Goal: Check status: Check status

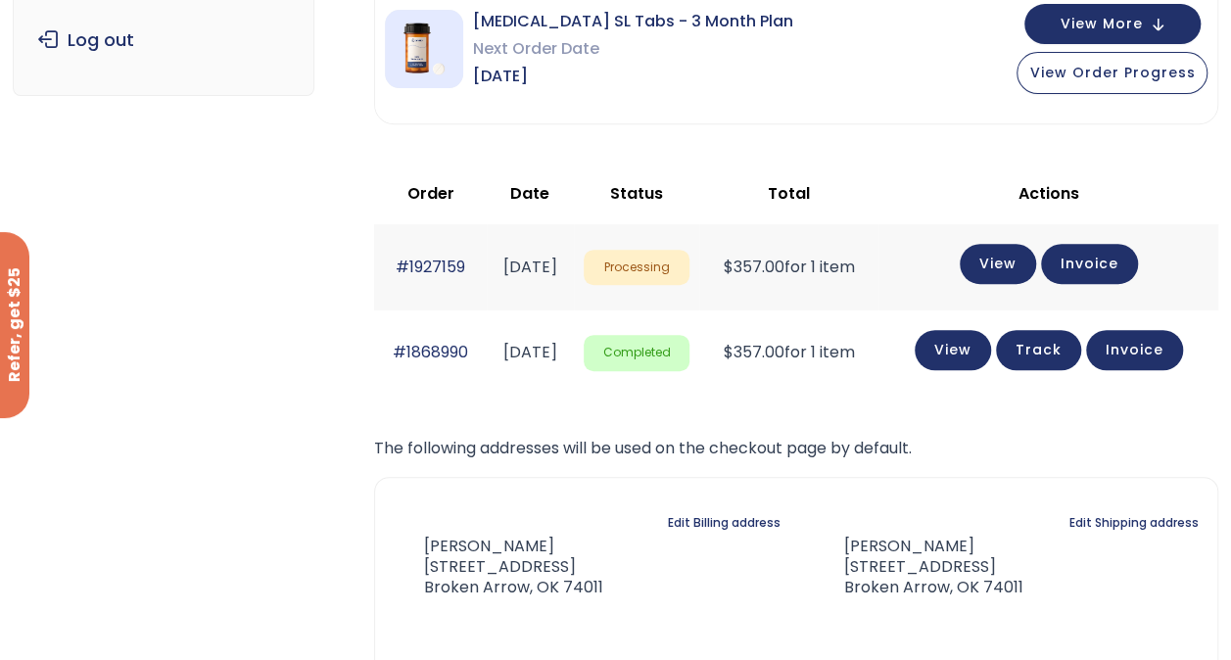
scroll to position [300, 0]
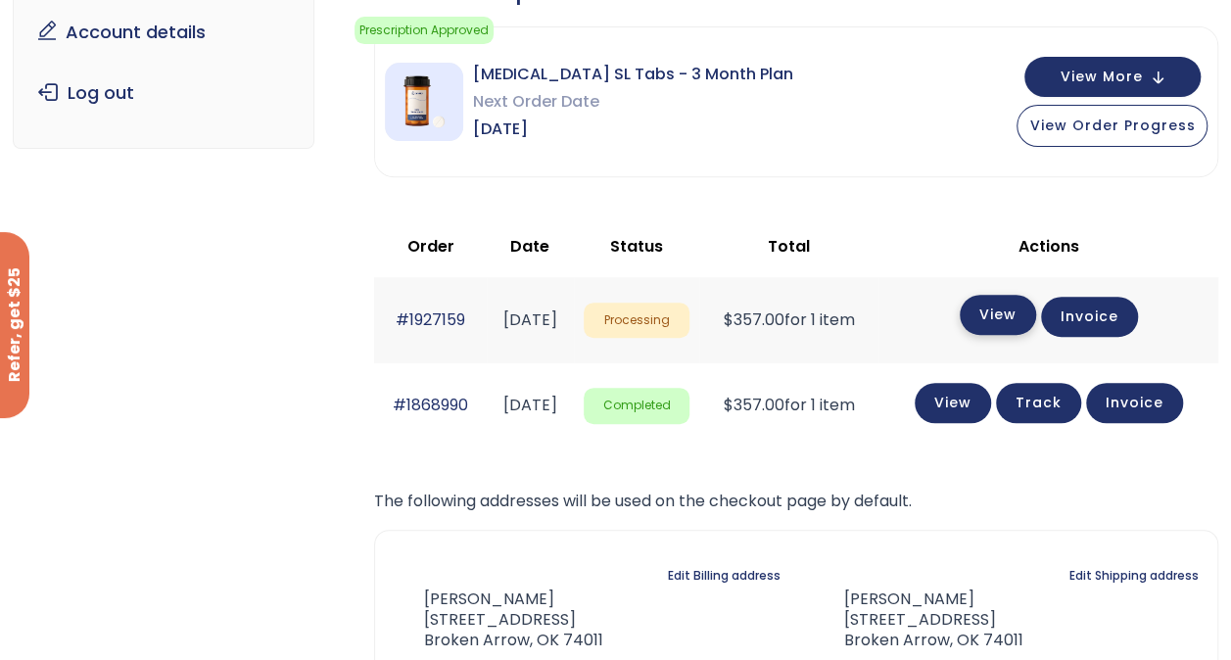
click at [1025, 307] on link "View" at bounding box center [998, 315] width 76 height 40
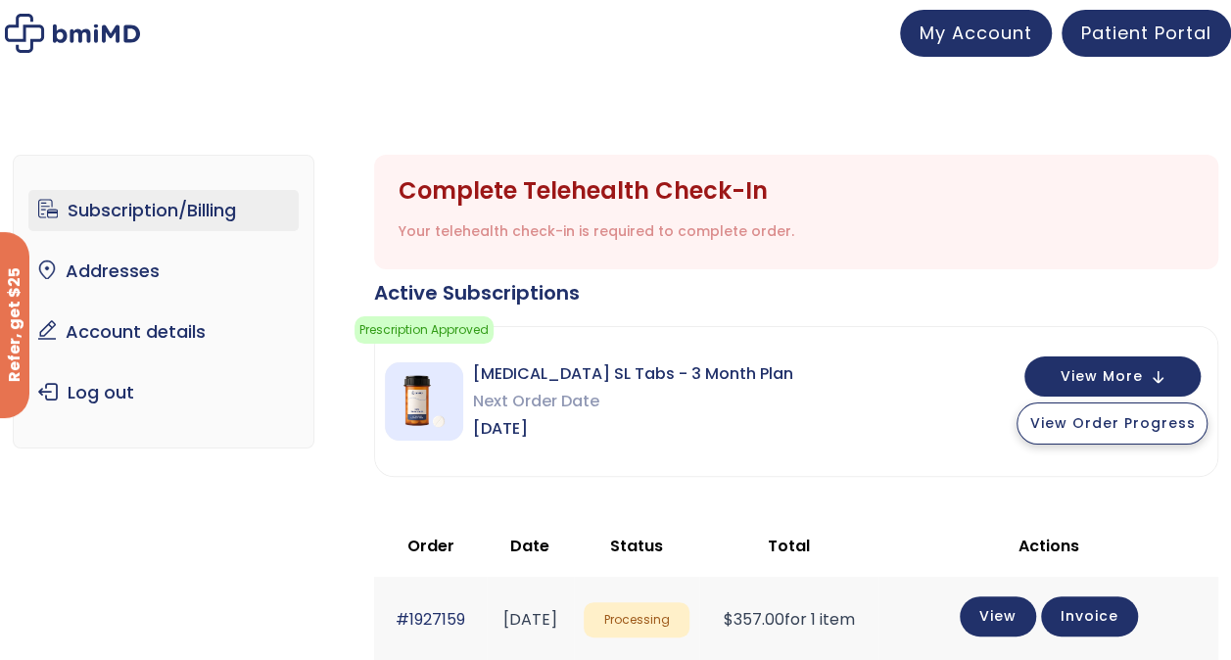
click at [1115, 429] on span "View Order Progress" at bounding box center [1112, 423] width 166 height 20
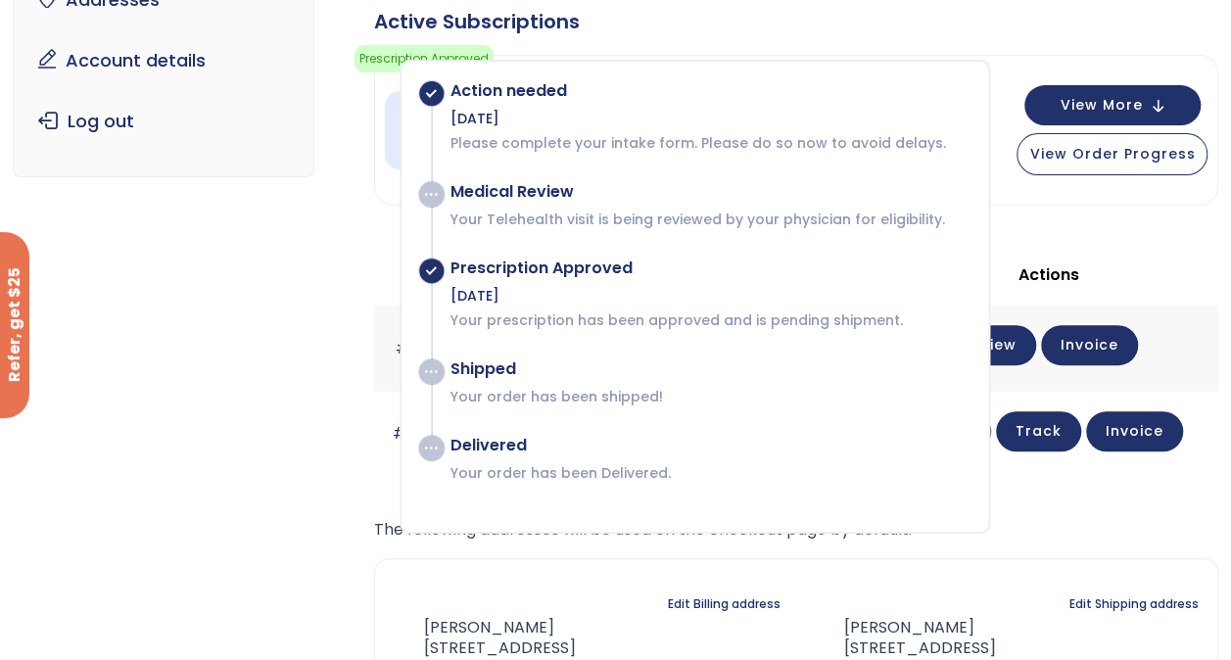
scroll to position [274, 0]
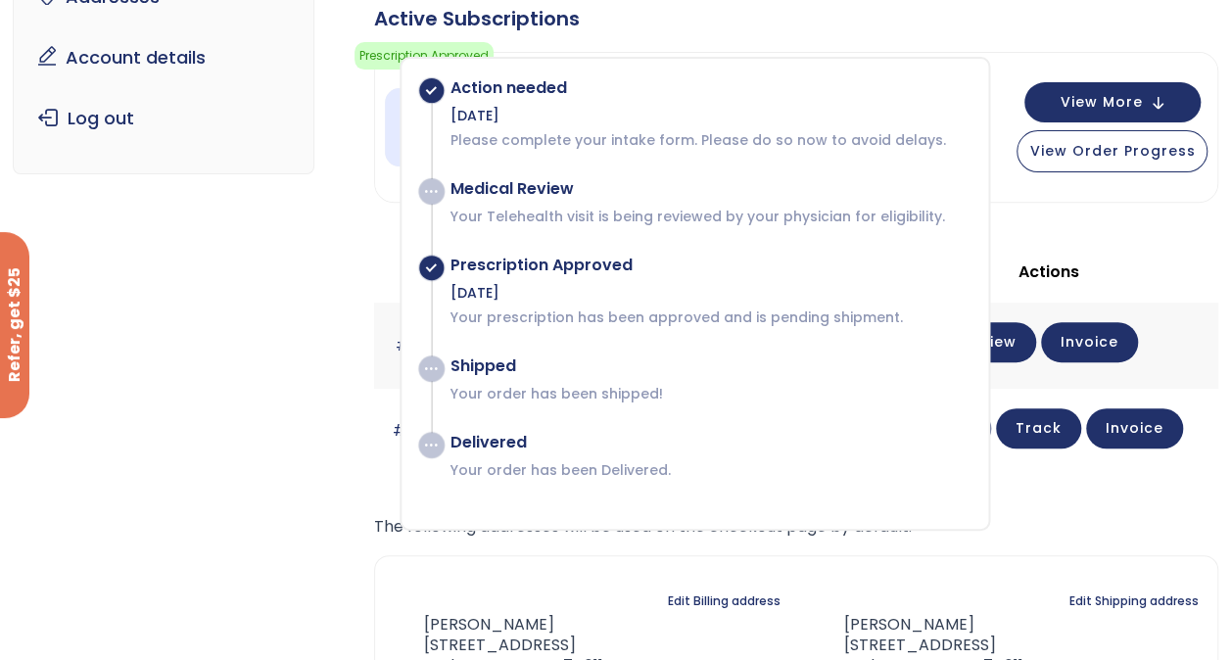
click at [1127, 524] on p "The following addresses will be used on the checkout page by default." at bounding box center [796, 526] width 844 height 27
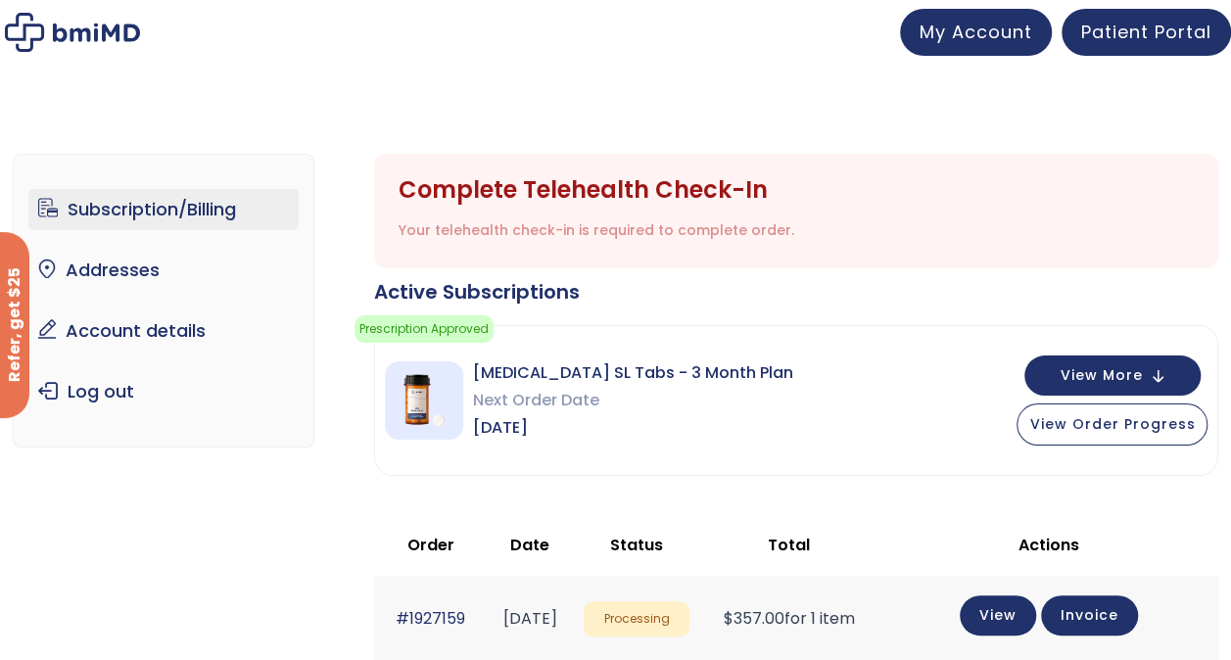
scroll to position [0, 0]
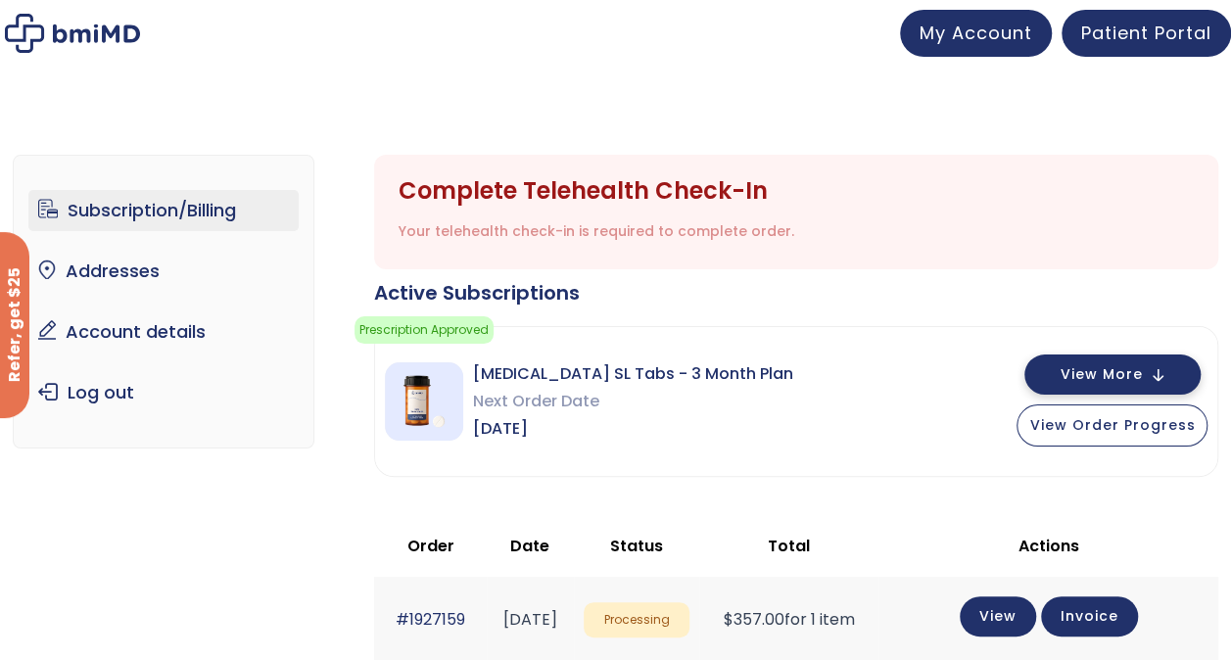
click at [1142, 384] on button "View More" at bounding box center [1113, 375] width 176 height 40
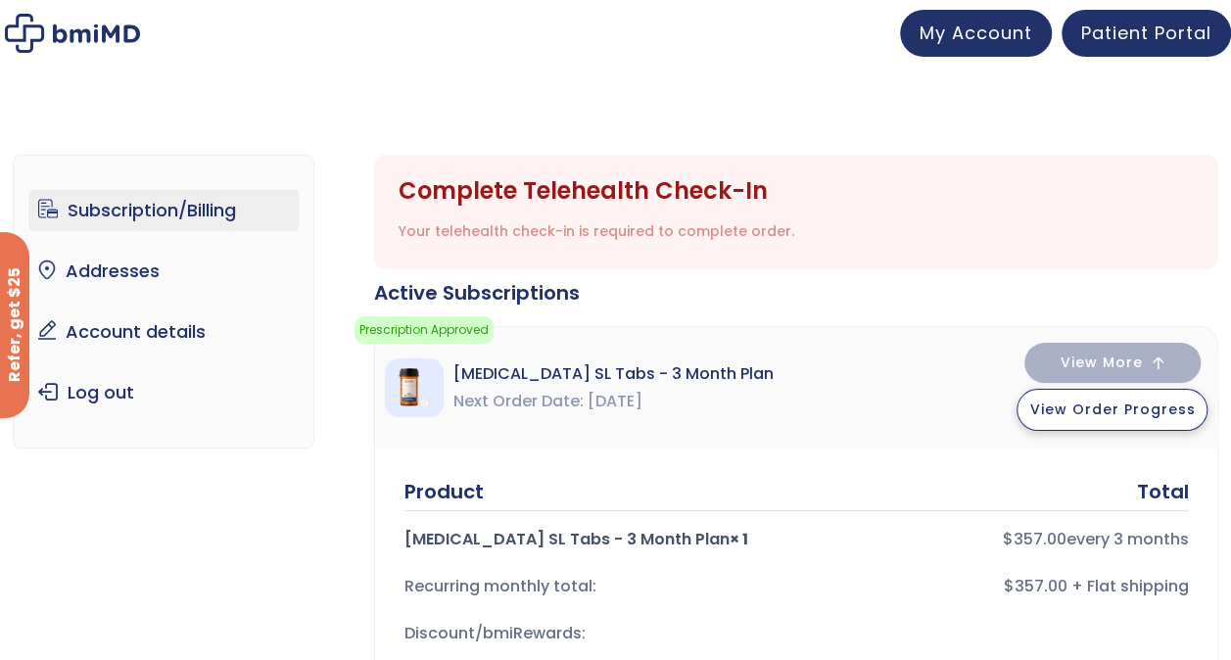
click at [1144, 404] on span "View Order Progress" at bounding box center [1112, 410] width 166 height 20
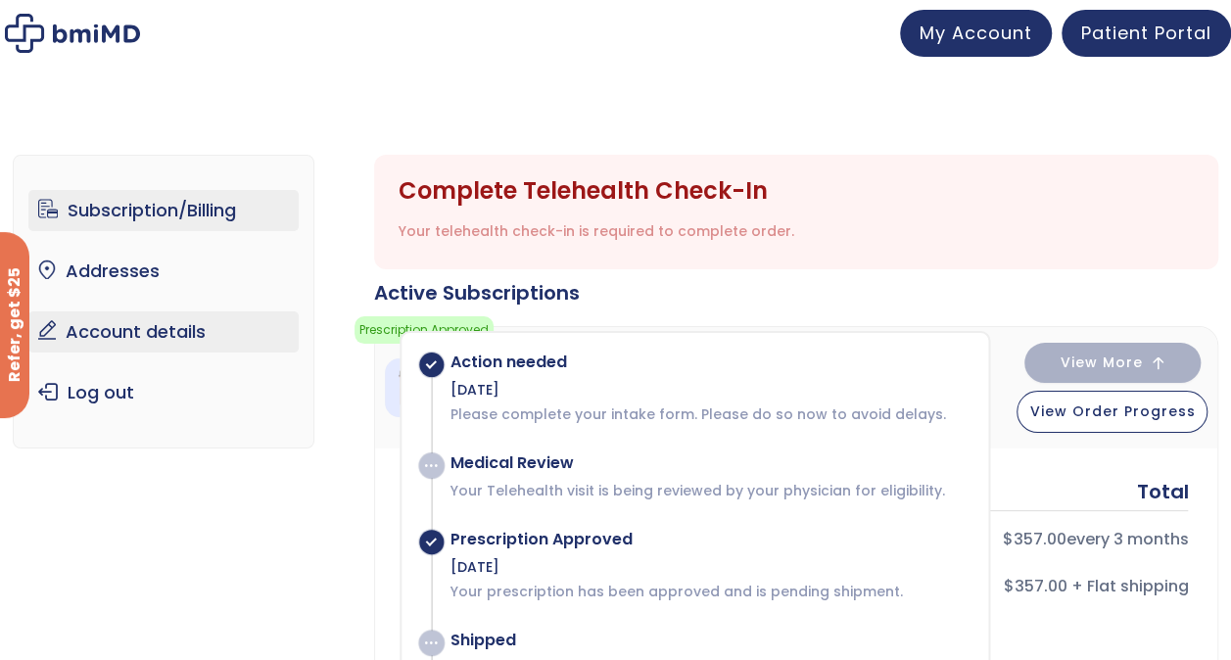
click at [114, 330] on link "Account details" at bounding box center [163, 331] width 270 height 41
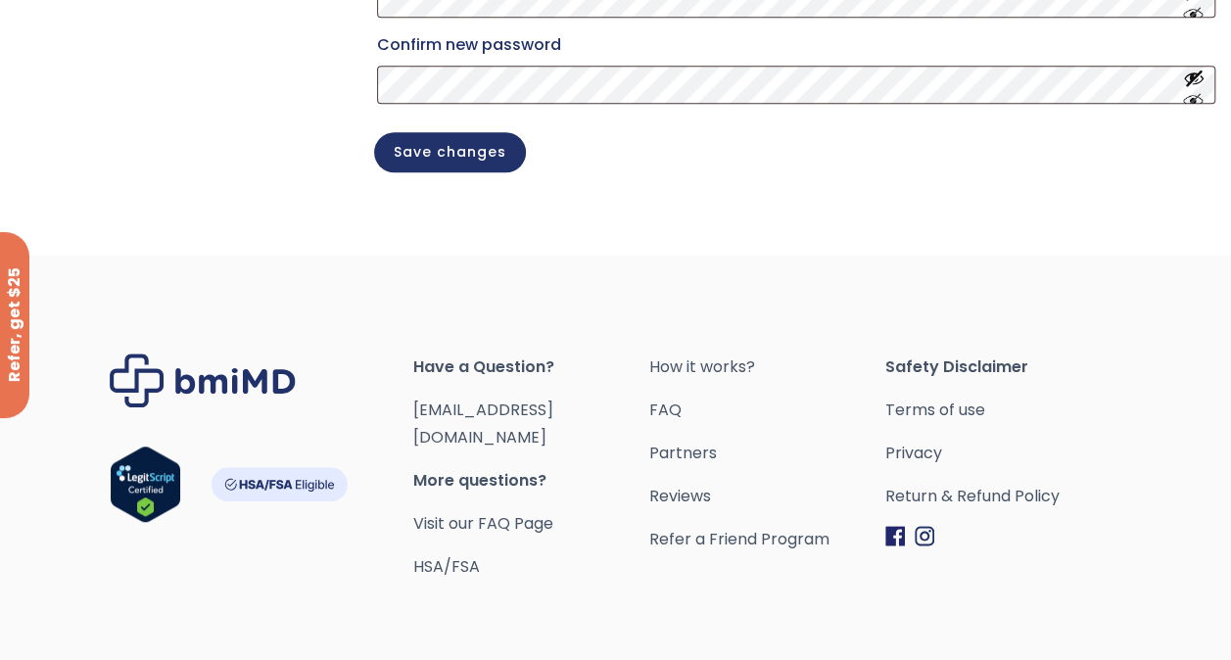
scroll to position [588, 0]
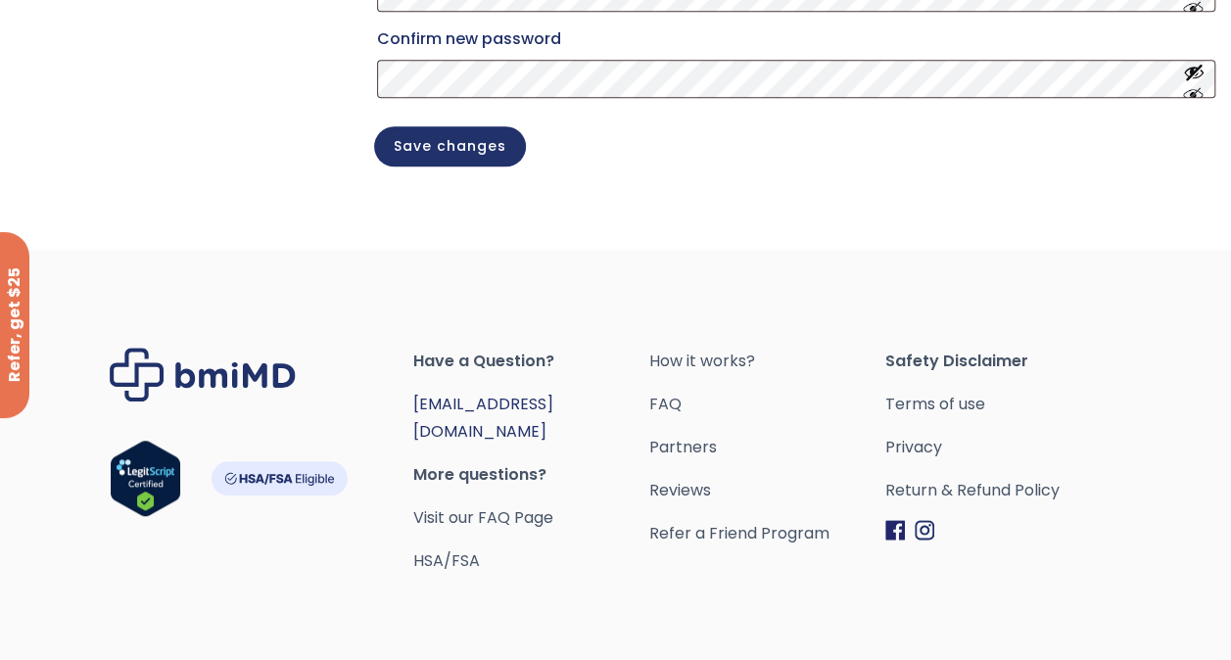
click at [500, 421] on link "[EMAIL_ADDRESS][DOMAIN_NAME]" at bounding box center [483, 418] width 140 height 50
click at [925, 504] on link "Return & Refund Policy" at bounding box center [1003, 490] width 236 height 27
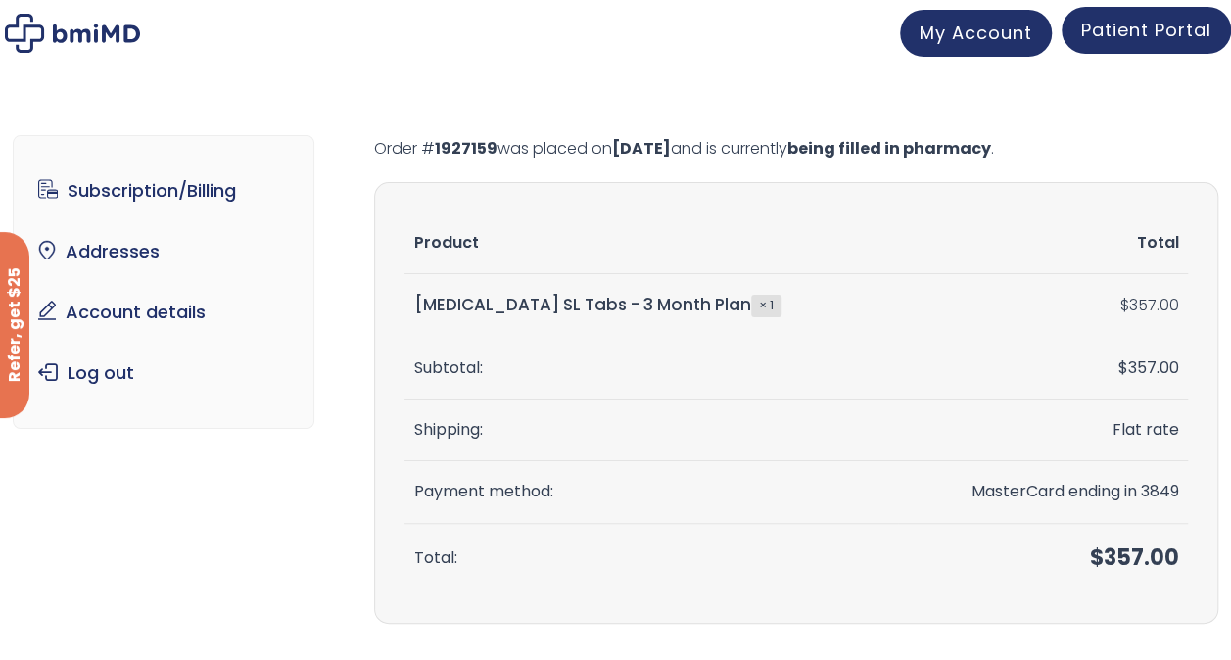
click at [1125, 40] on span "Patient Portal" at bounding box center [1146, 30] width 130 height 24
